Goal: Find specific fact: Find specific fact

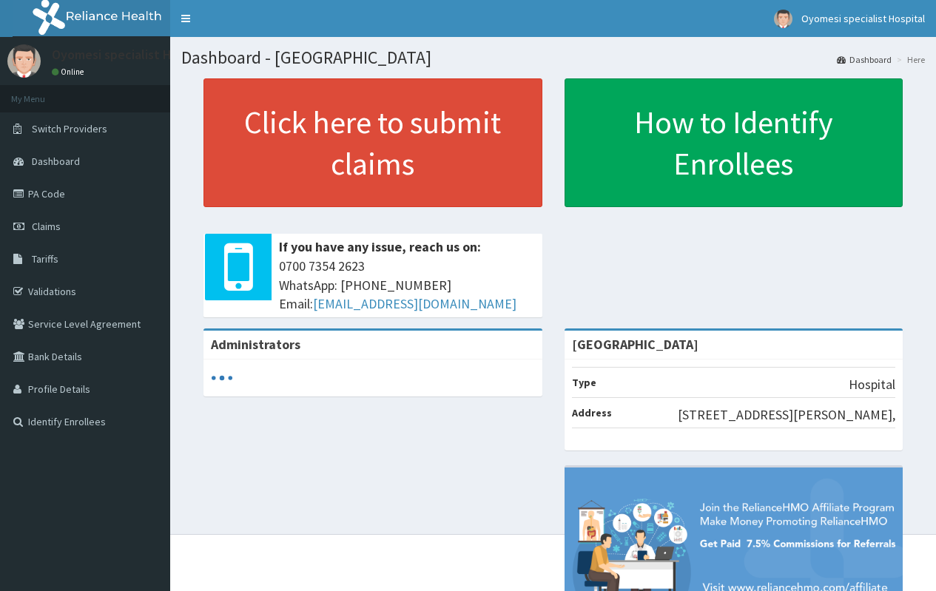
click at [86, 266] on link "Tariffs" at bounding box center [85, 259] width 170 height 33
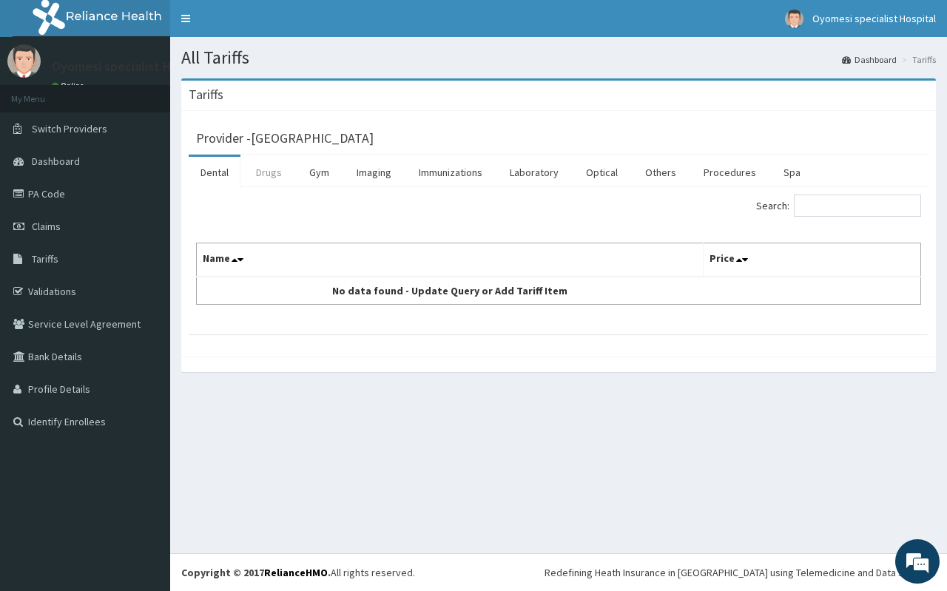
click at [266, 166] on link "Drugs" at bounding box center [269, 172] width 50 height 31
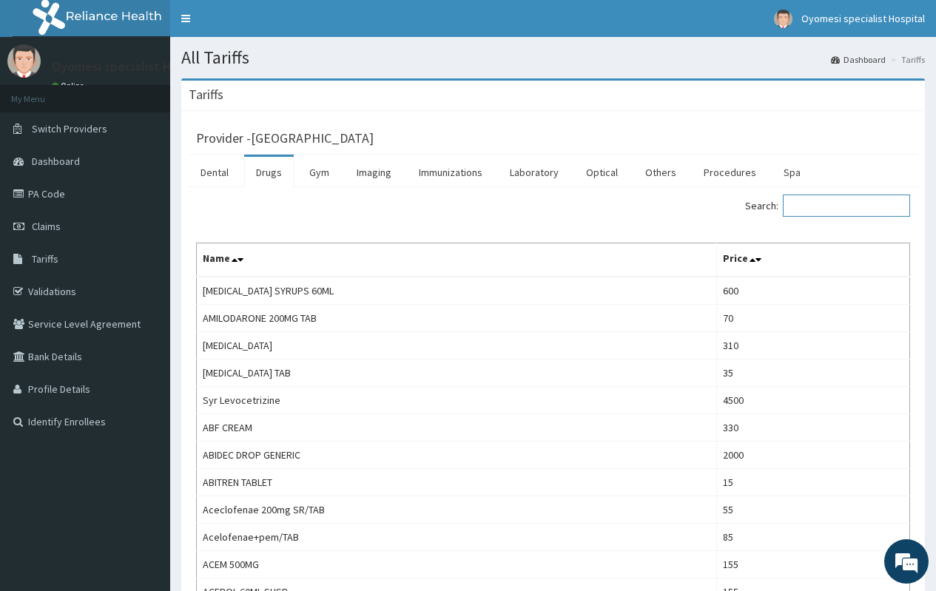
click at [811, 208] on input "Search:" at bounding box center [846, 206] width 127 height 22
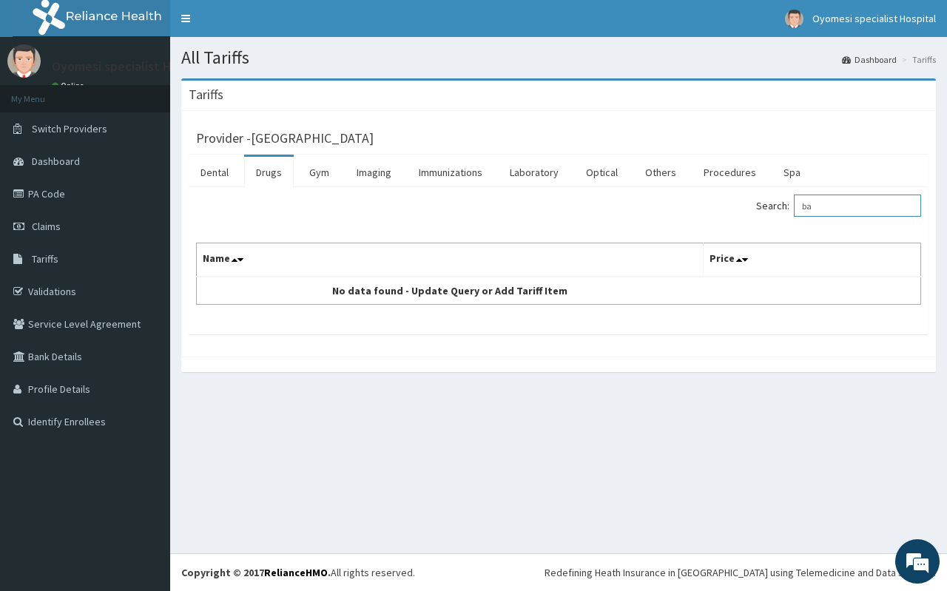
type input "b"
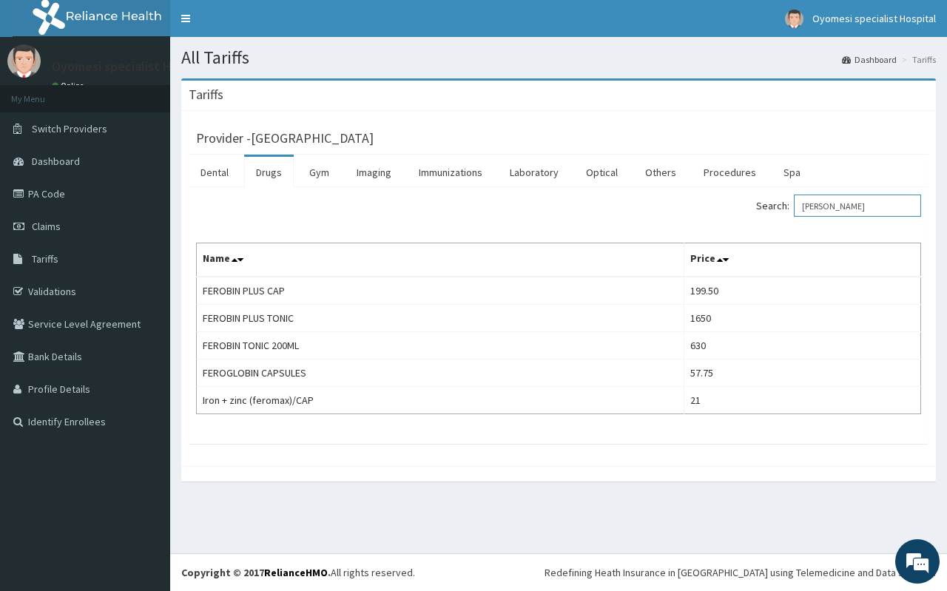
click at [853, 202] on input "fero" at bounding box center [857, 206] width 127 height 22
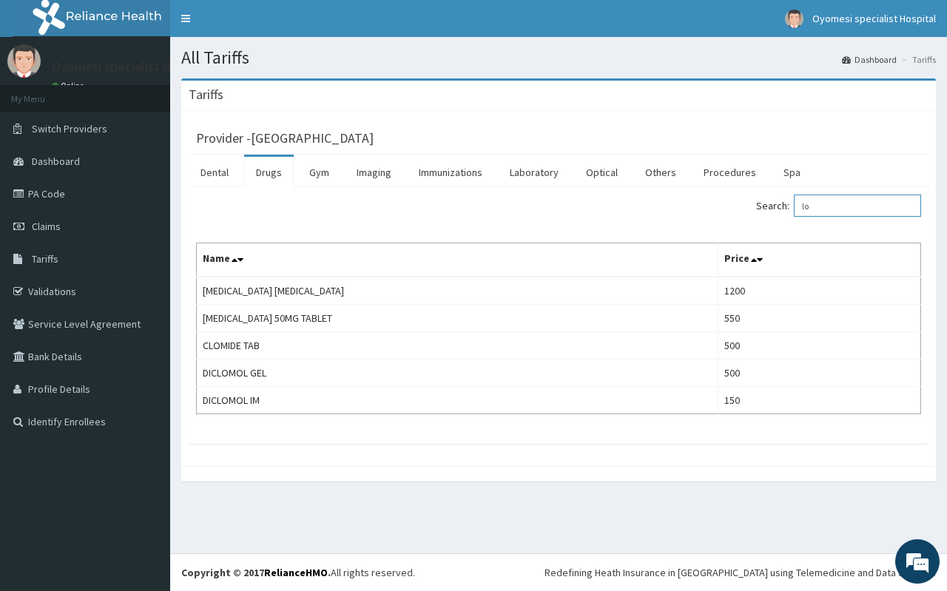
type input "l"
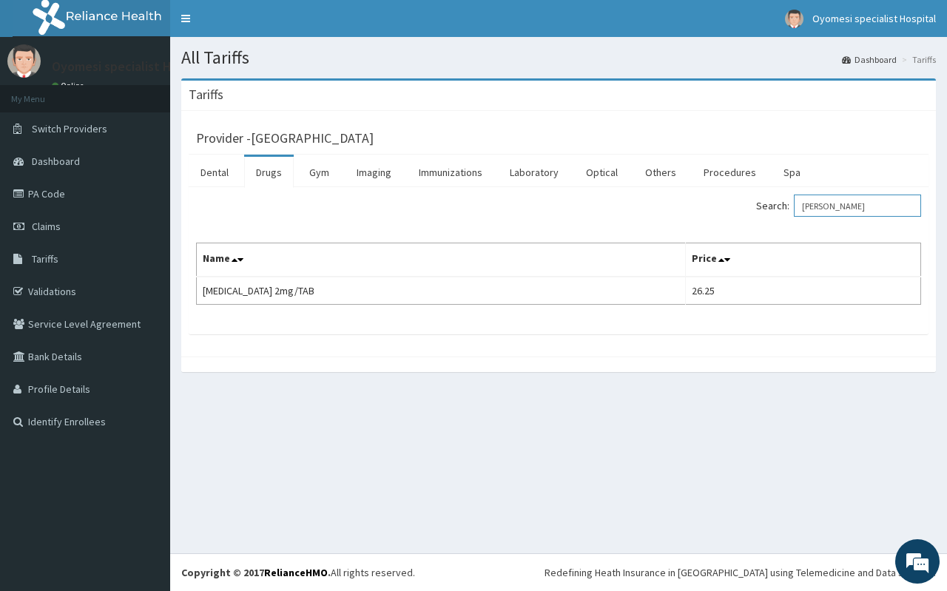
type input "loper"
click at [858, 205] on input "loper" at bounding box center [857, 206] width 127 height 22
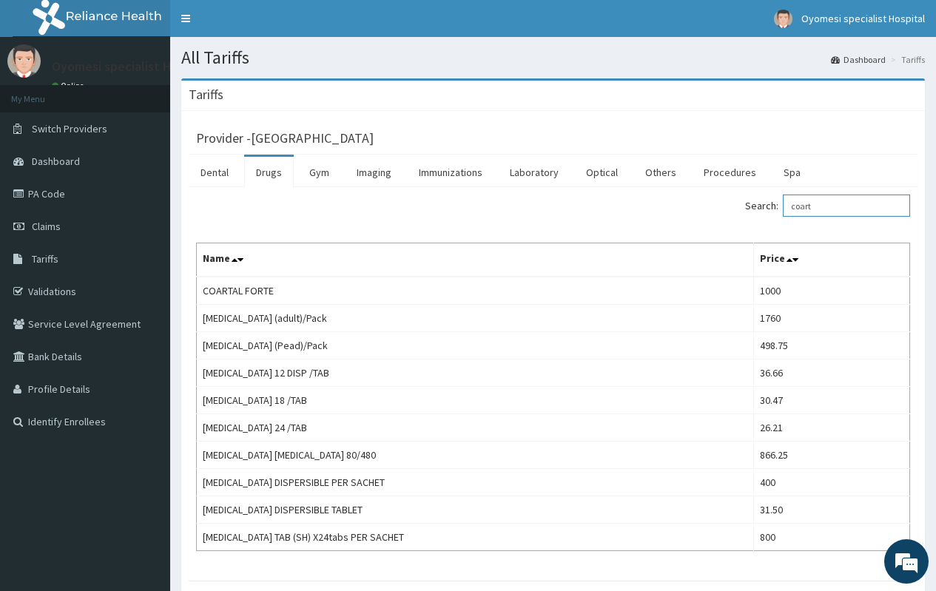
click at [842, 204] on input "coart" at bounding box center [846, 206] width 127 height 22
type input "diclof"
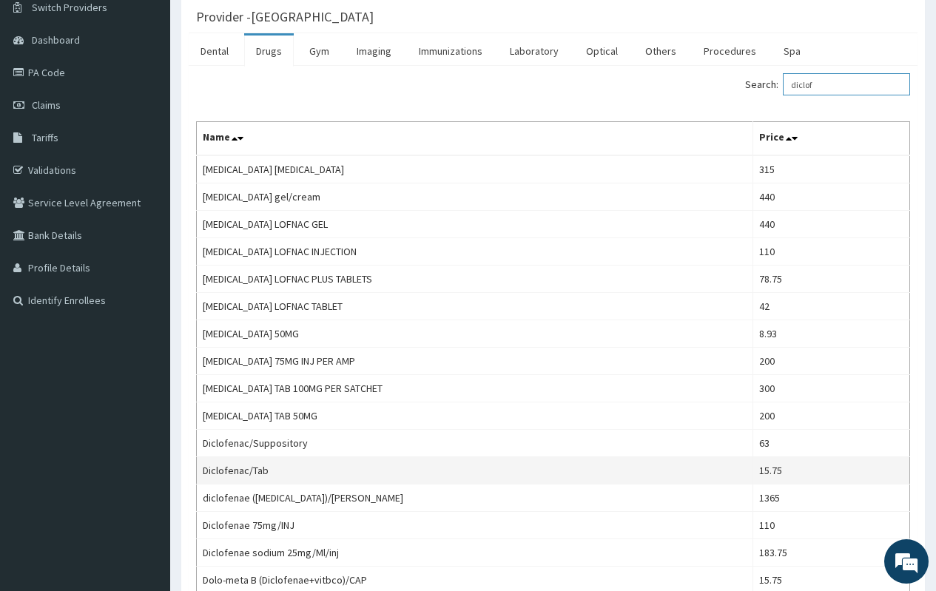
scroll to position [148, 0]
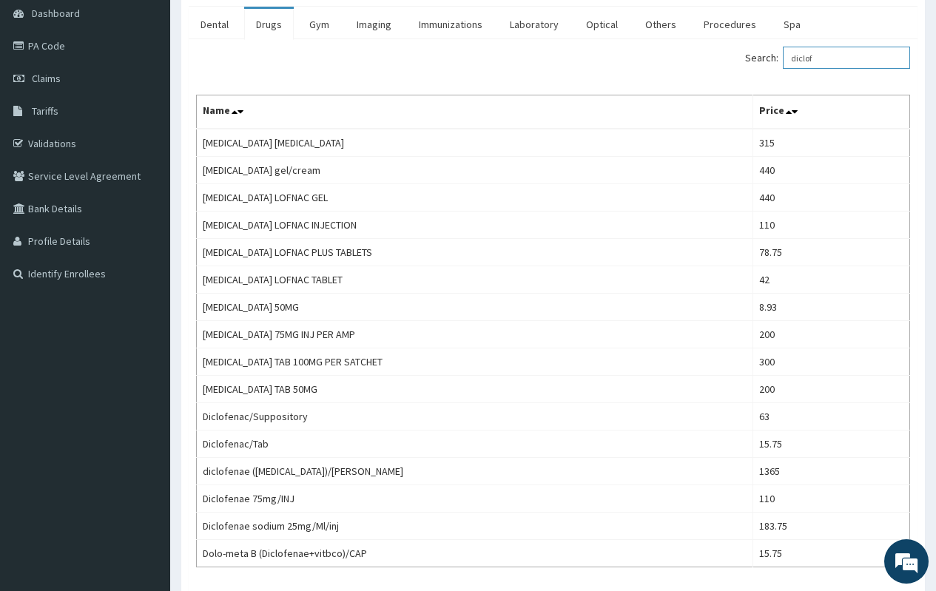
click at [826, 53] on input "diclof" at bounding box center [846, 58] width 127 height 22
click at [826, 52] on input "diclof" at bounding box center [846, 58] width 127 height 22
